Goal: Task Accomplishment & Management: Manage account settings

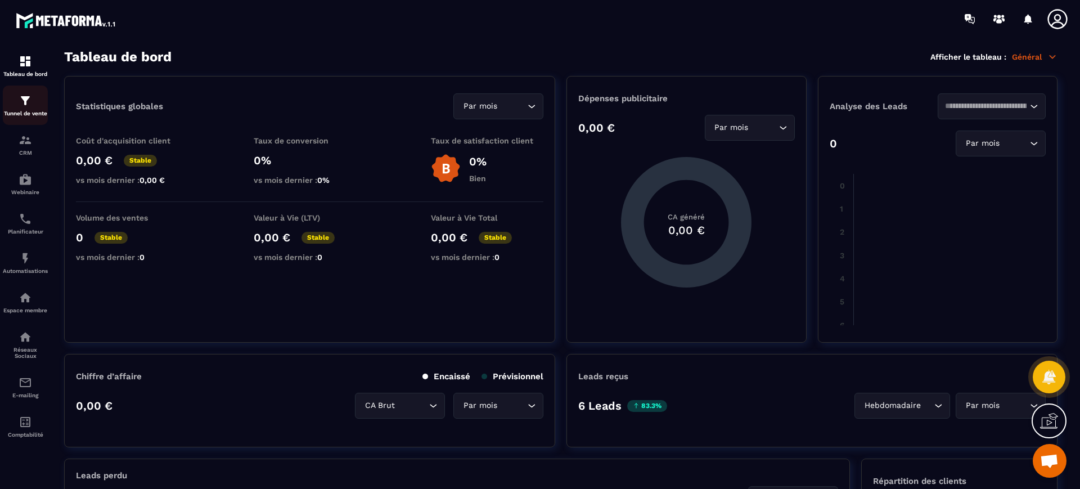
click at [28, 106] on img at bounding box center [25, 100] width 13 height 13
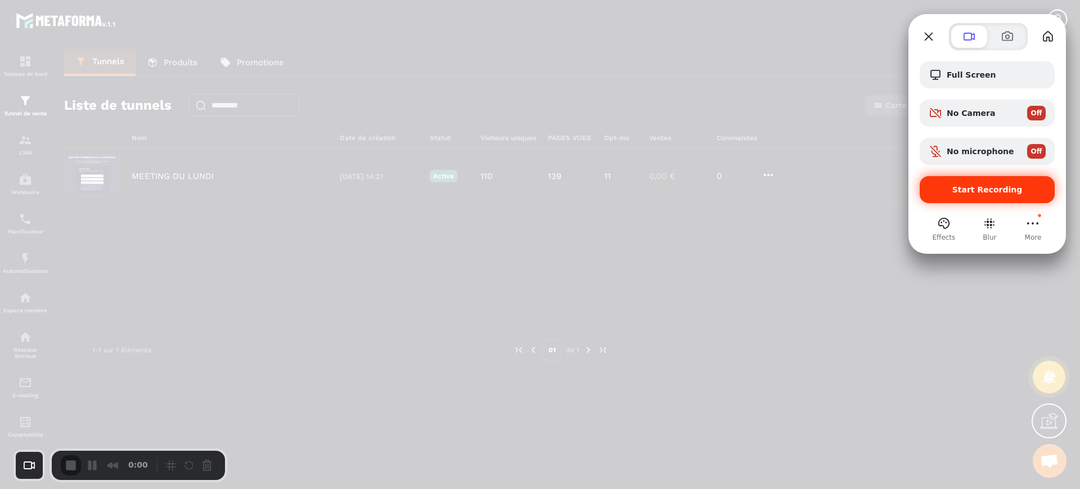
click at [977, 183] on div "Start Recording" at bounding box center [987, 189] width 135 height 27
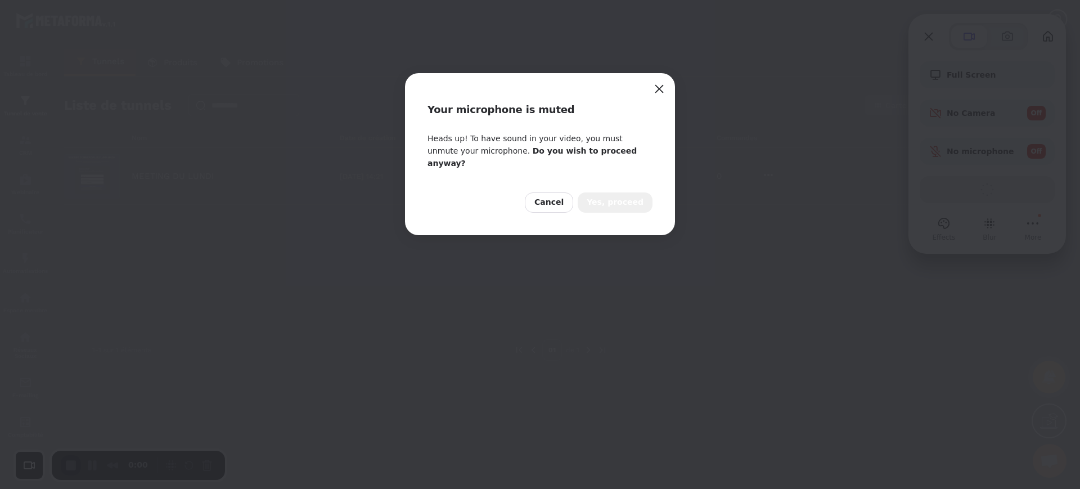
click at [615, 196] on span "Yes, proceed" at bounding box center [615, 202] width 57 height 12
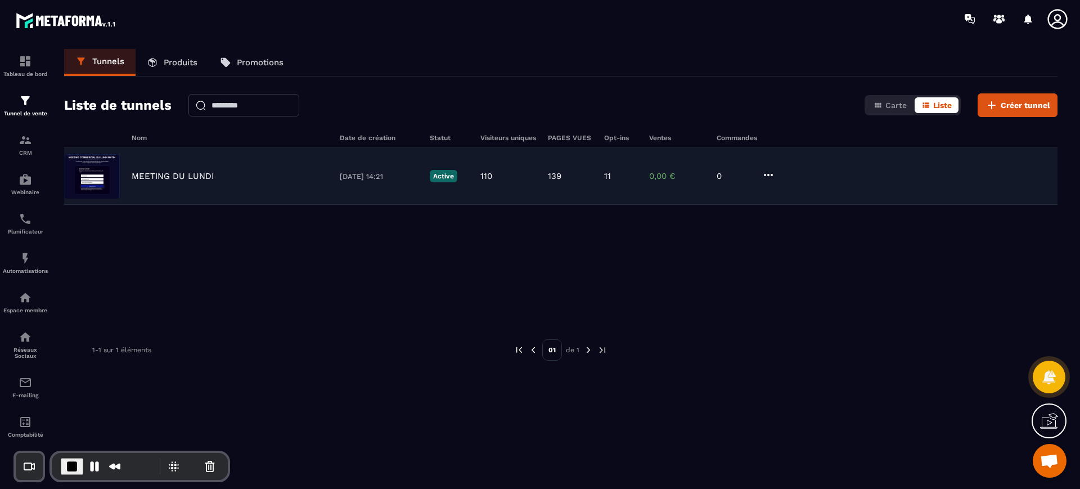
click at [183, 176] on p "MEETING DU LUNDI" at bounding box center [173, 176] width 82 height 10
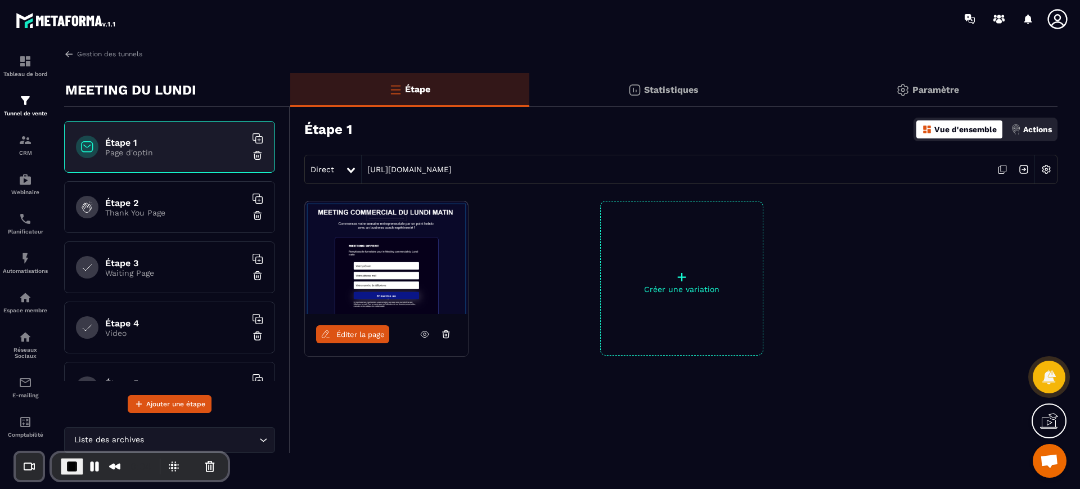
click at [1049, 173] on img at bounding box center [1045, 169] width 21 height 21
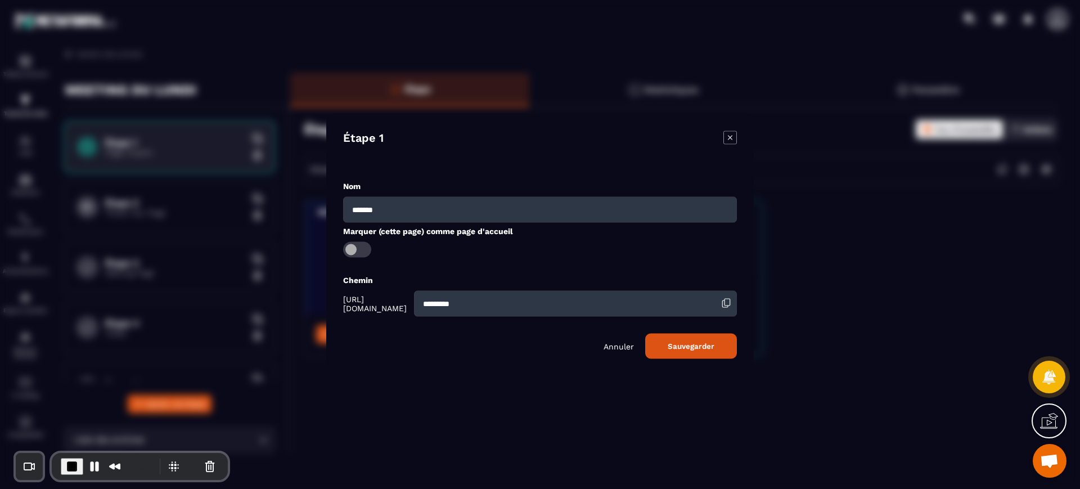
drag, startPoint x: 561, startPoint y: 303, endPoint x: 376, endPoint y: 294, distance: 185.2
click at [376, 294] on div "[URL][DOMAIN_NAME] *********" at bounding box center [540, 303] width 394 height 26
click at [738, 134] on div "Étape 1 Nom ******* Marquer (cette page) comme page d'accueil Chemin [URL][DOMA…" at bounding box center [539, 245] width 427 height 262
click at [726, 134] on icon "Modal window" at bounding box center [729, 136] width 13 height 13
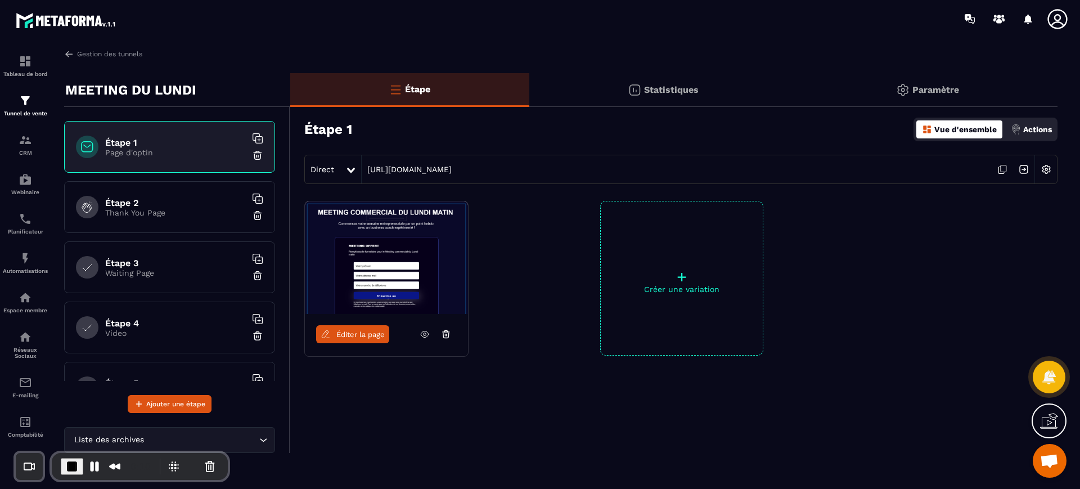
click at [1060, 16] on icon at bounding box center [1057, 19] width 20 height 20
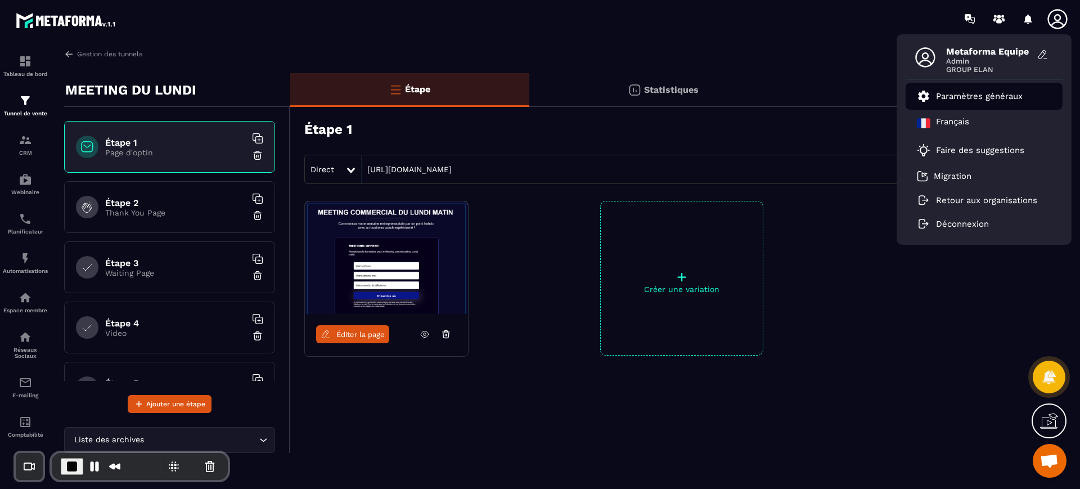
click at [959, 105] on li "Paramètres généraux" at bounding box center [983, 96] width 157 height 27
click at [957, 100] on p "Paramètres généraux" at bounding box center [979, 96] width 87 height 10
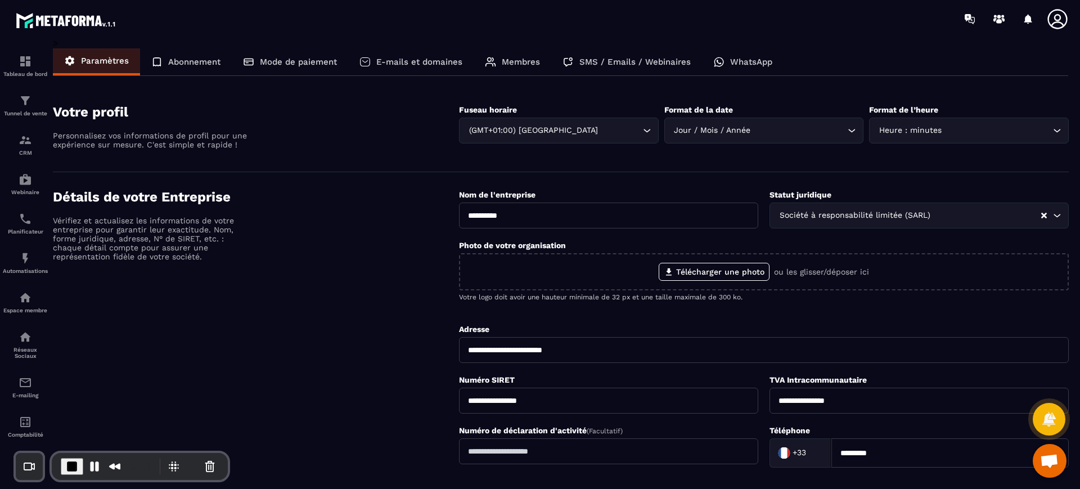
click at [376, 124] on div "Votre profil Personnalisez vos informations de profil pour une expérience sur m…" at bounding box center [256, 129] width 406 height 51
click at [183, 55] on div "Abonnement" at bounding box center [186, 61] width 92 height 27
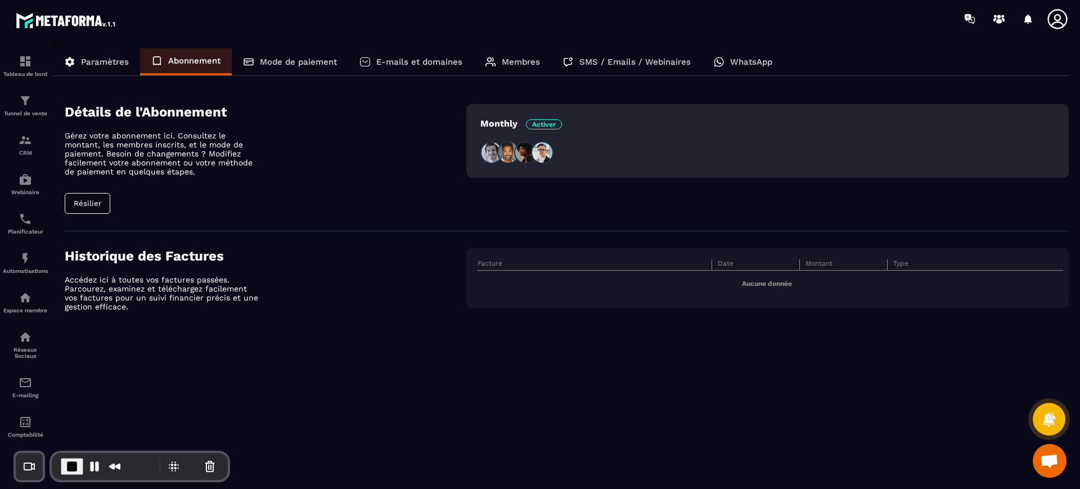
click at [303, 52] on div "Mode de paiement" at bounding box center [290, 61] width 116 height 27
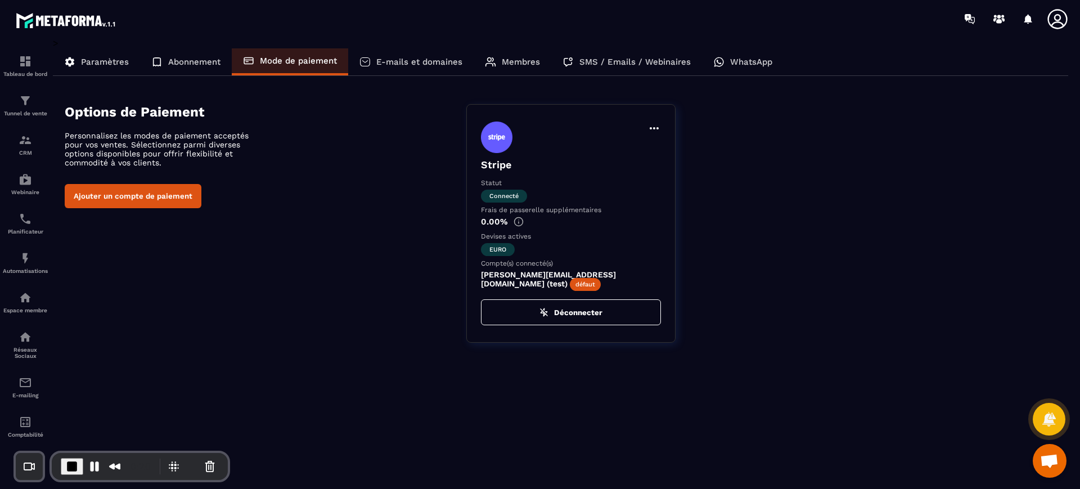
click at [423, 54] on div "E-mails et domaines" at bounding box center [410, 61] width 125 height 27
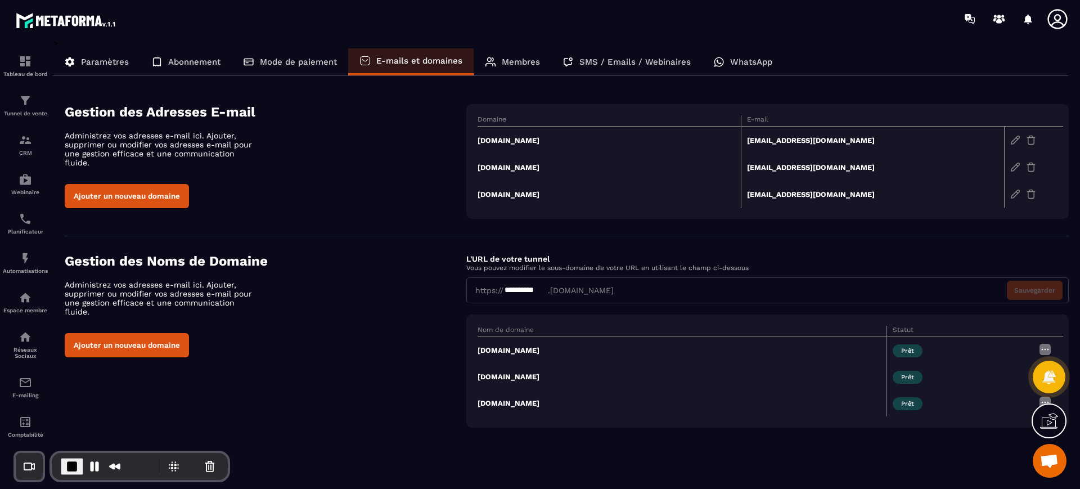
click at [147, 337] on button "Ajouter un nouveau domaine" at bounding box center [127, 345] width 124 height 24
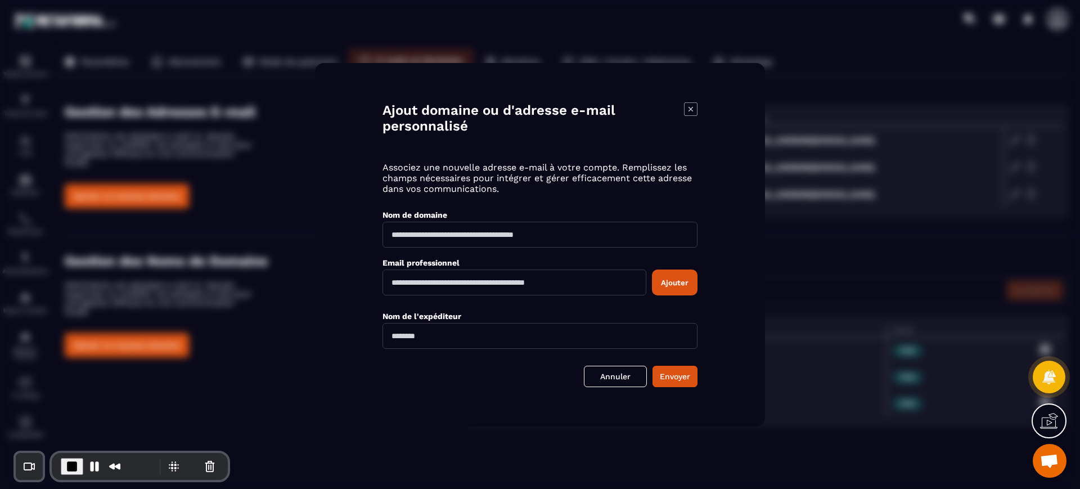
click at [686, 114] on icon "Modal window" at bounding box center [690, 108] width 13 height 13
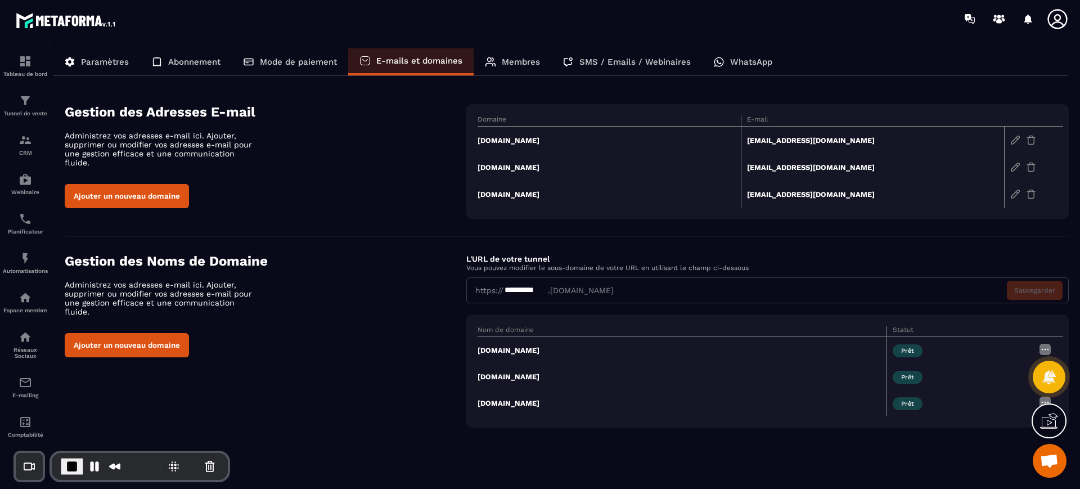
click at [541, 288] on div "**********" at bounding box center [525, 290] width 44 height 11
drag, startPoint x: 506, startPoint y: 289, endPoint x: 528, endPoint y: 292, distance: 22.1
click at [528, 292] on div "**********" at bounding box center [525, 290] width 44 height 11
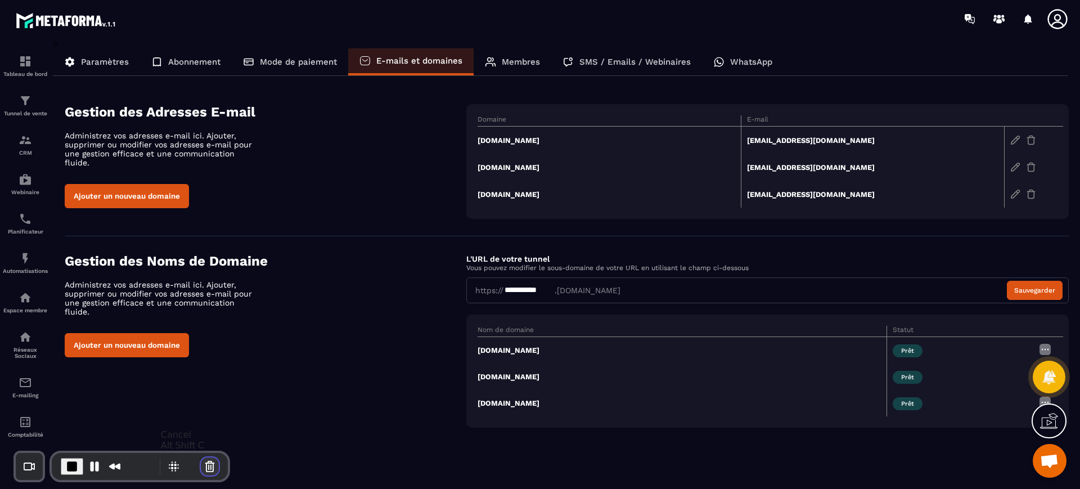
click at [208, 466] on button "Cancel Recording" at bounding box center [210, 466] width 18 height 18
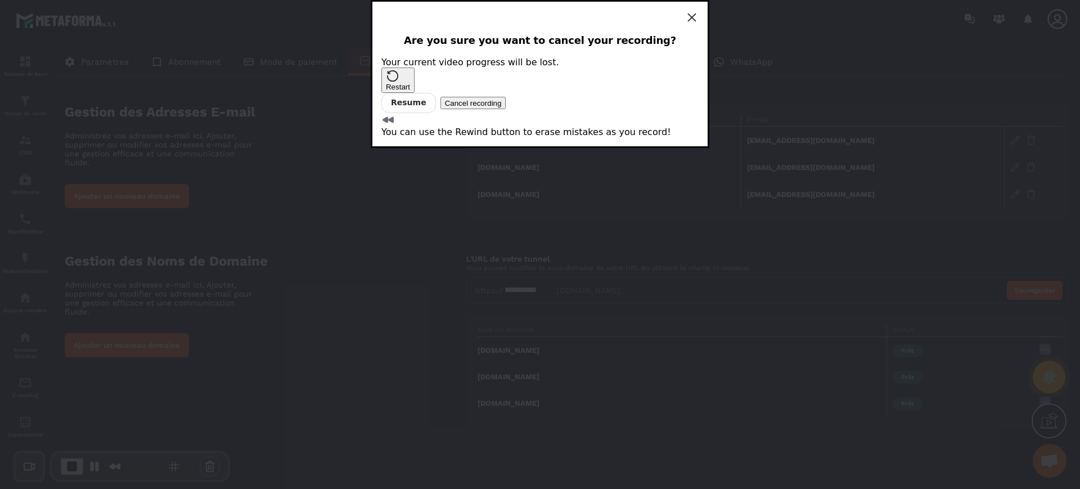
click at [502, 107] on span "Cancel recording" at bounding box center [473, 103] width 57 height 8
